Goal: Check status

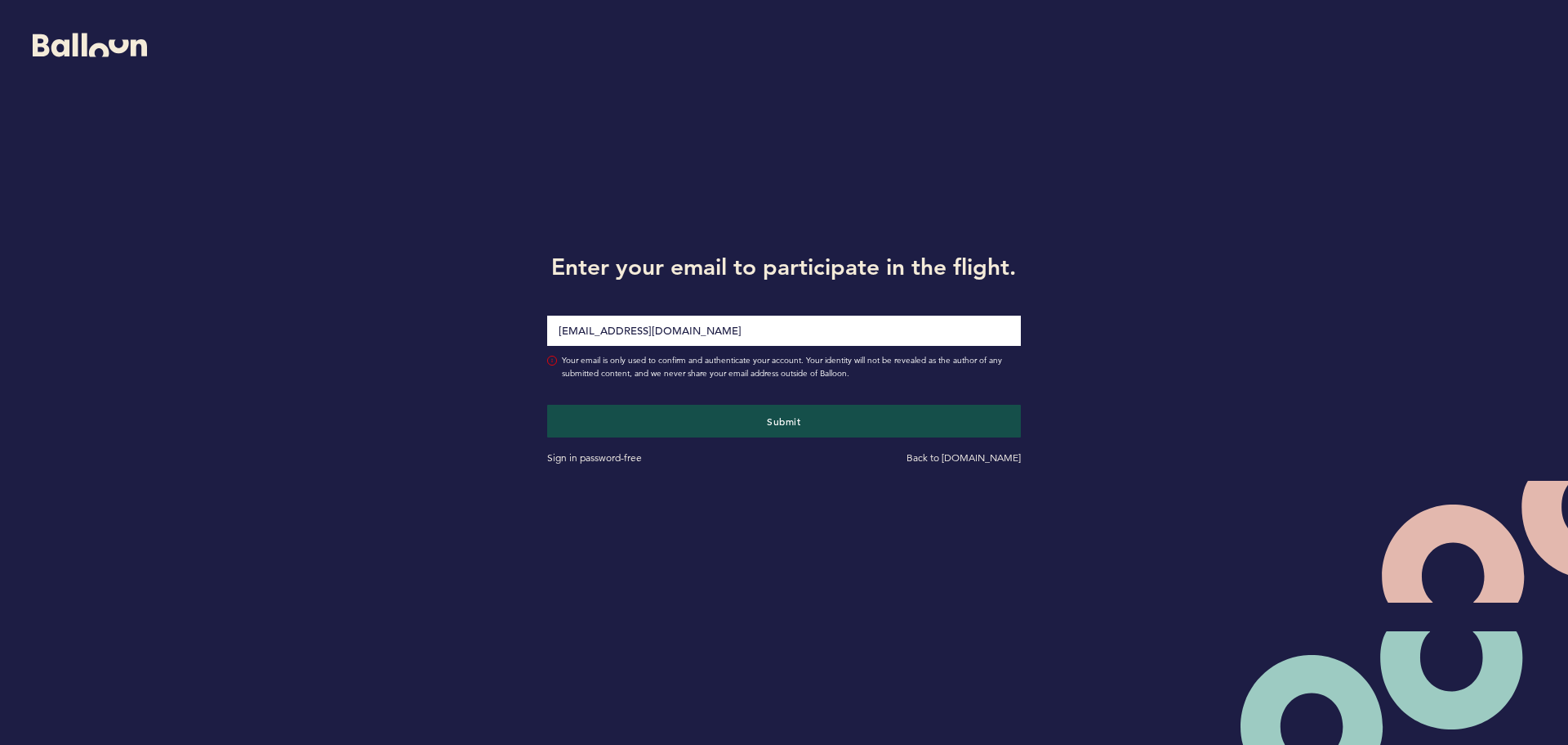
type input "[EMAIL_ADDRESS][DOMAIN_NAME]"
click at [547, 404] on button "Submit" at bounding box center [784, 420] width 474 height 33
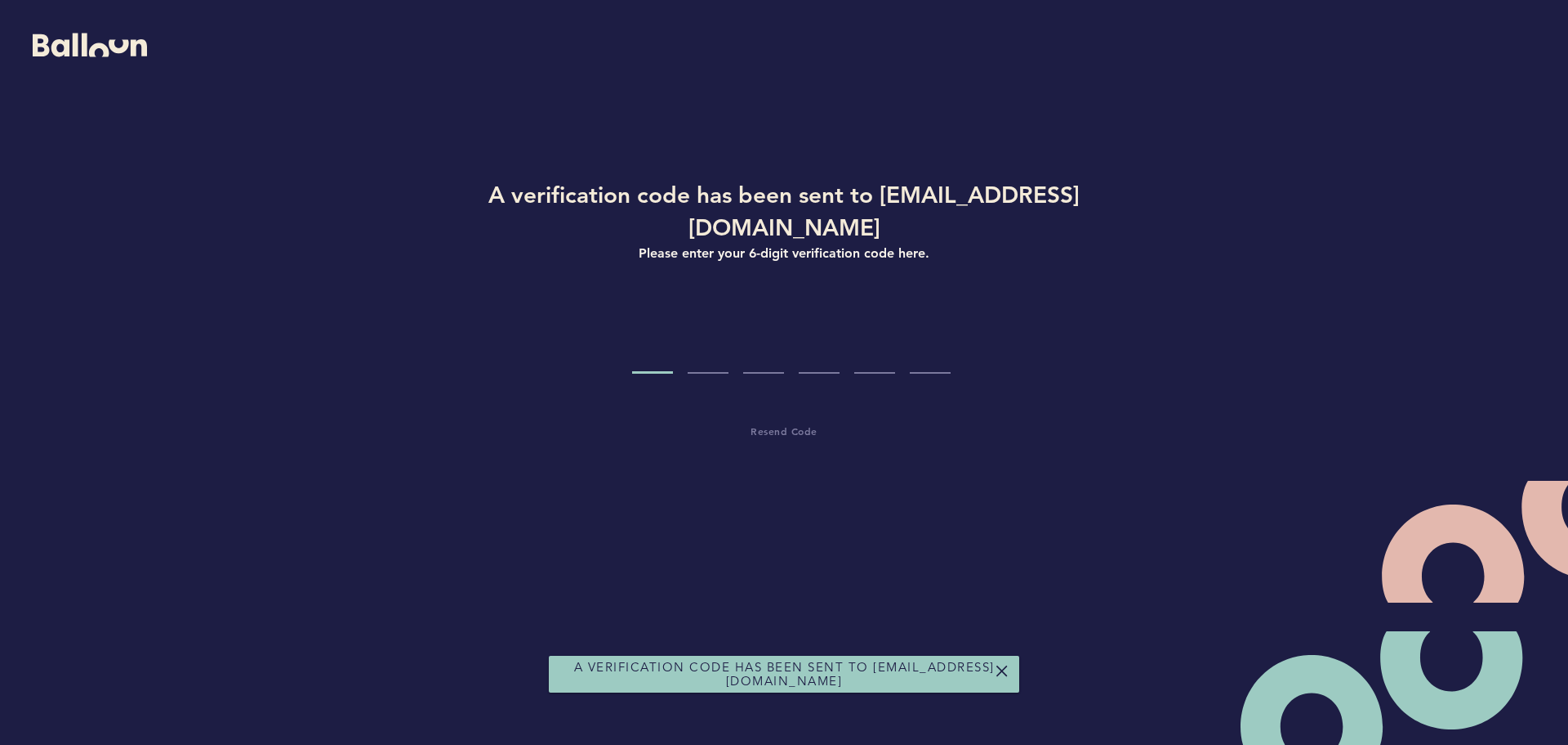
click at [620, 313] on div at bounding box center [784, 342] width 760 height 61
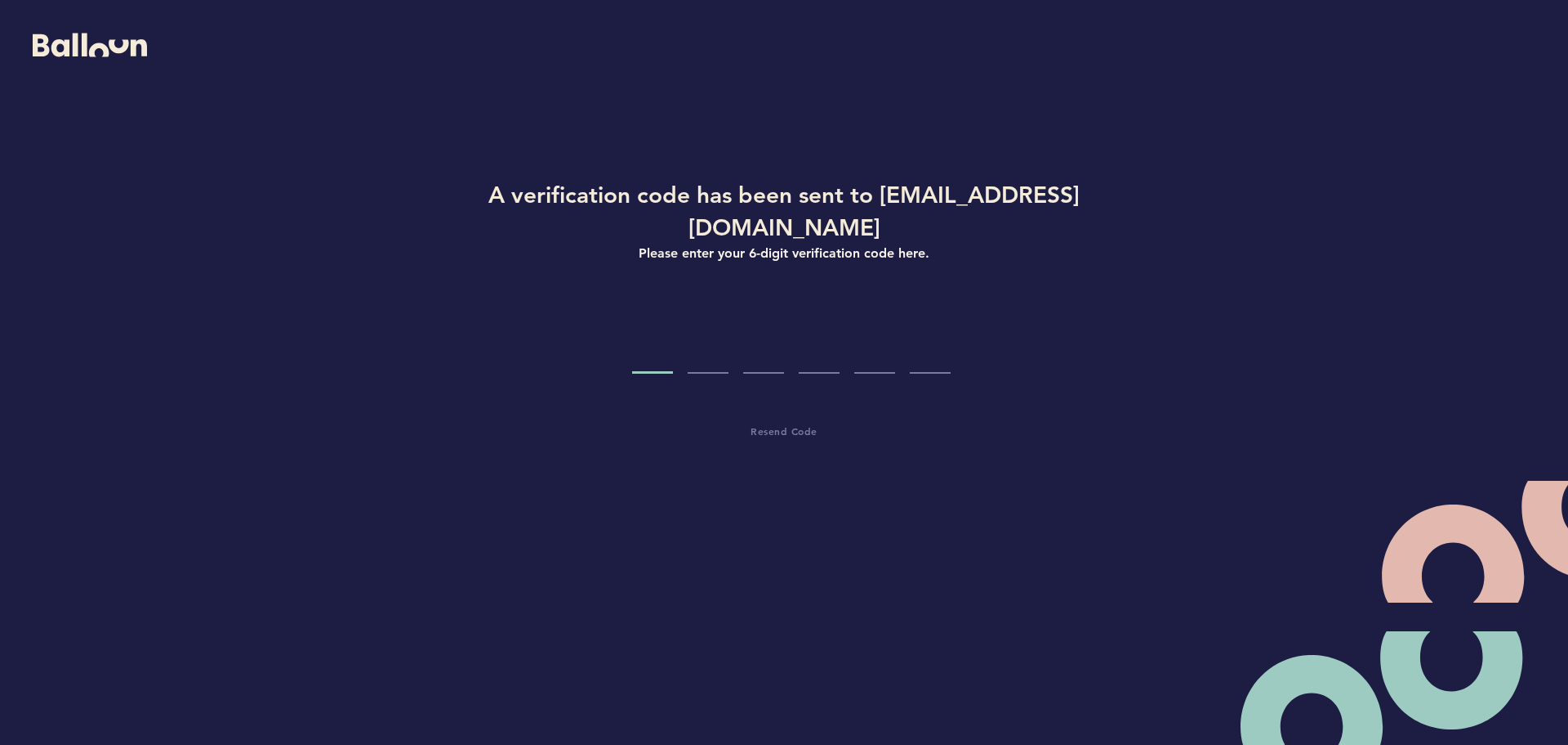
click at [651, 312] on input "Code digit 1" at bounding box center [652, 342] width 41 height 61
type input "9"
type input "1"
type input "2"
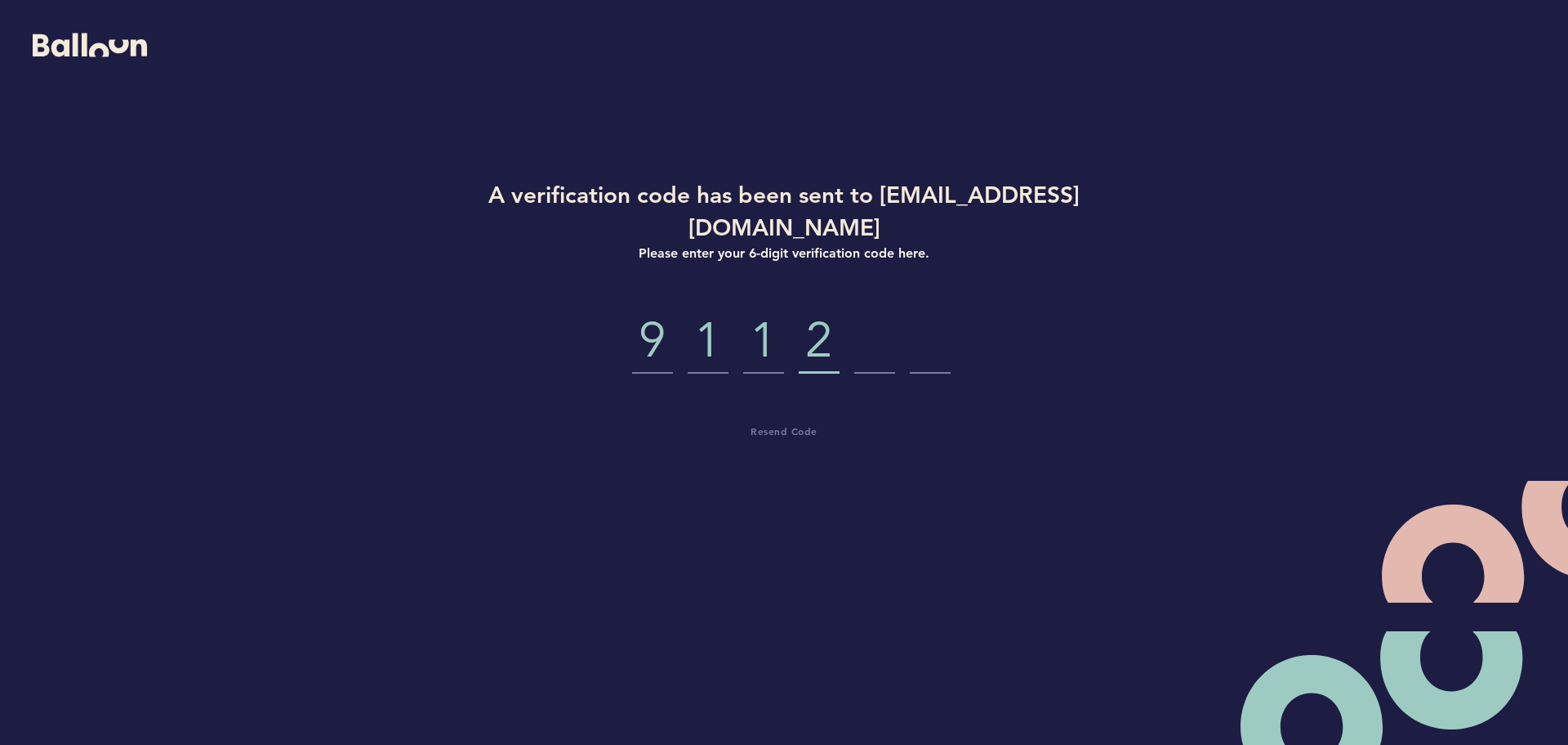
type input "2"
type input "5"
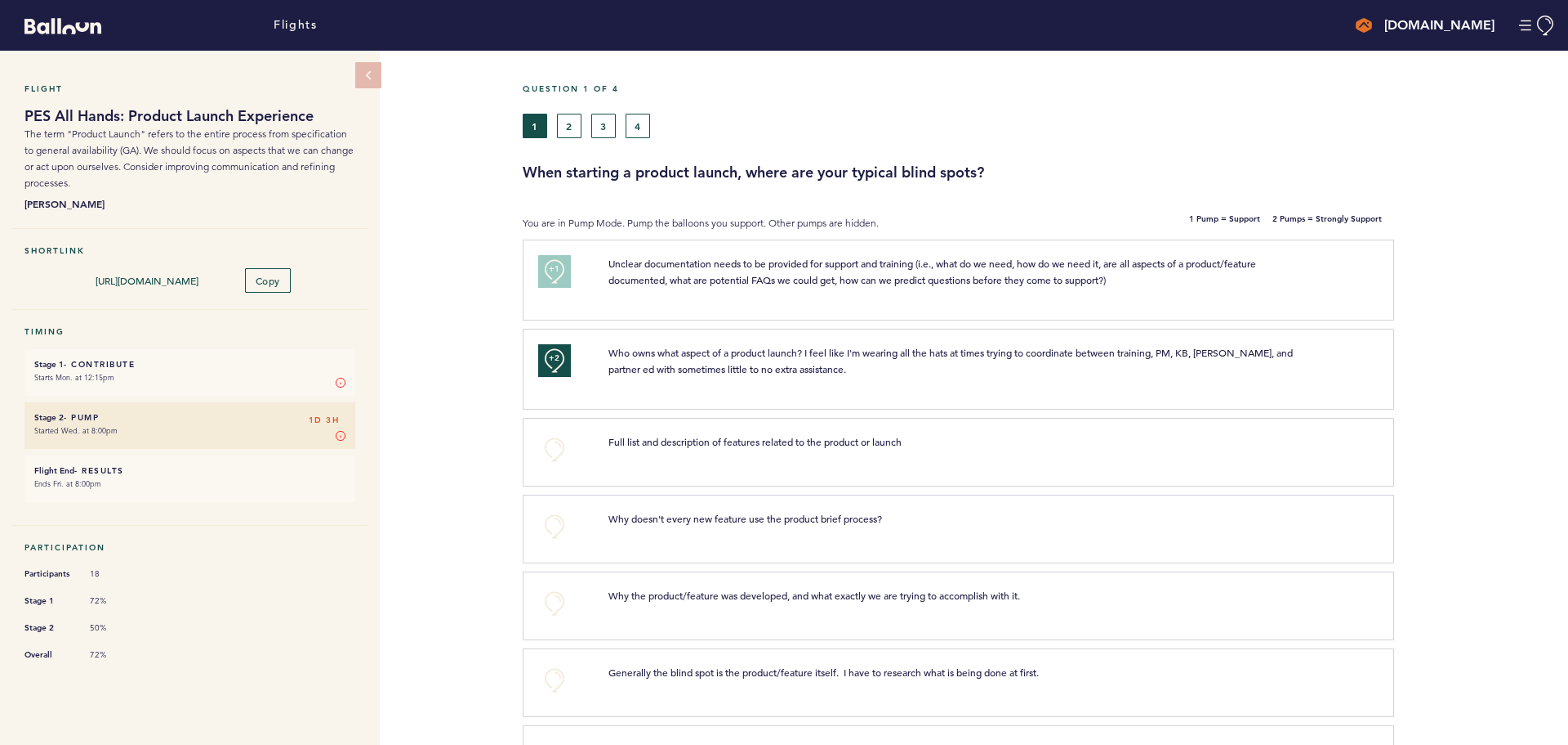
click at [896, 359] on p "Who owns what aspect of a product launch? I feel like I'm wearing all the hats …" at bounding box center [952, 360] width 687 height 33
